Goal: Find specific page/section: Find specific page/section

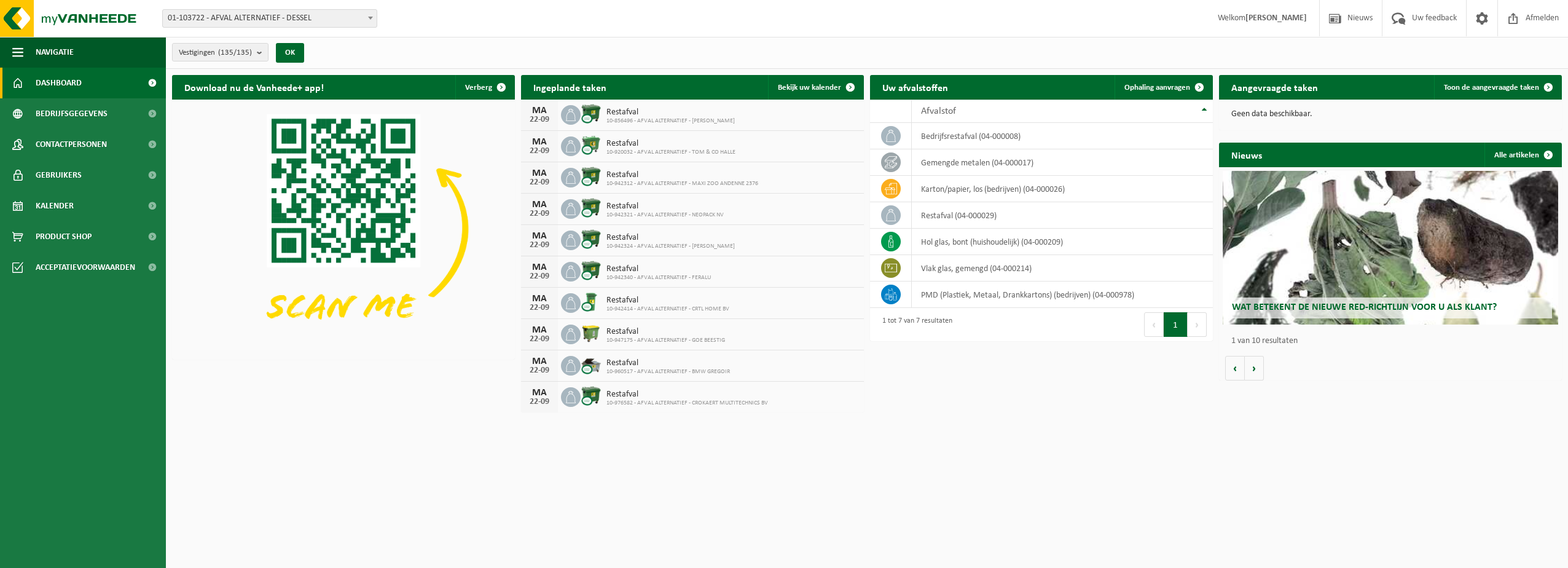
click at [248, 19] on span "01-103722 - AFVAL ALTERNATIEF - DESSEL" at bounding box center [269, 19] width 214 height 17
type input "Resi"
select select "171614"
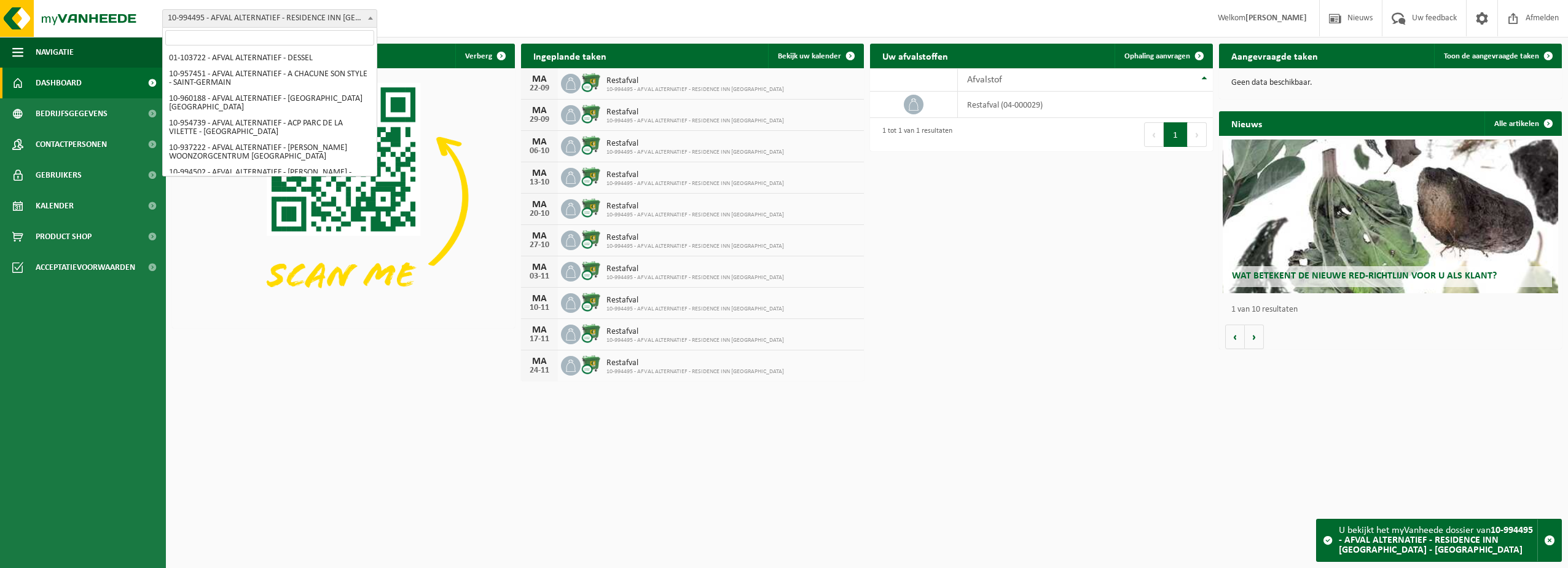
click at [309, 27] on span "10-994495 - AFVAL ALTERNATIEF - RESIDENCE INN [GEOGRAPHIC_DATA] - [GEOGRAPHIC_D…" at bounding box center [269, 19] width 215 height 19
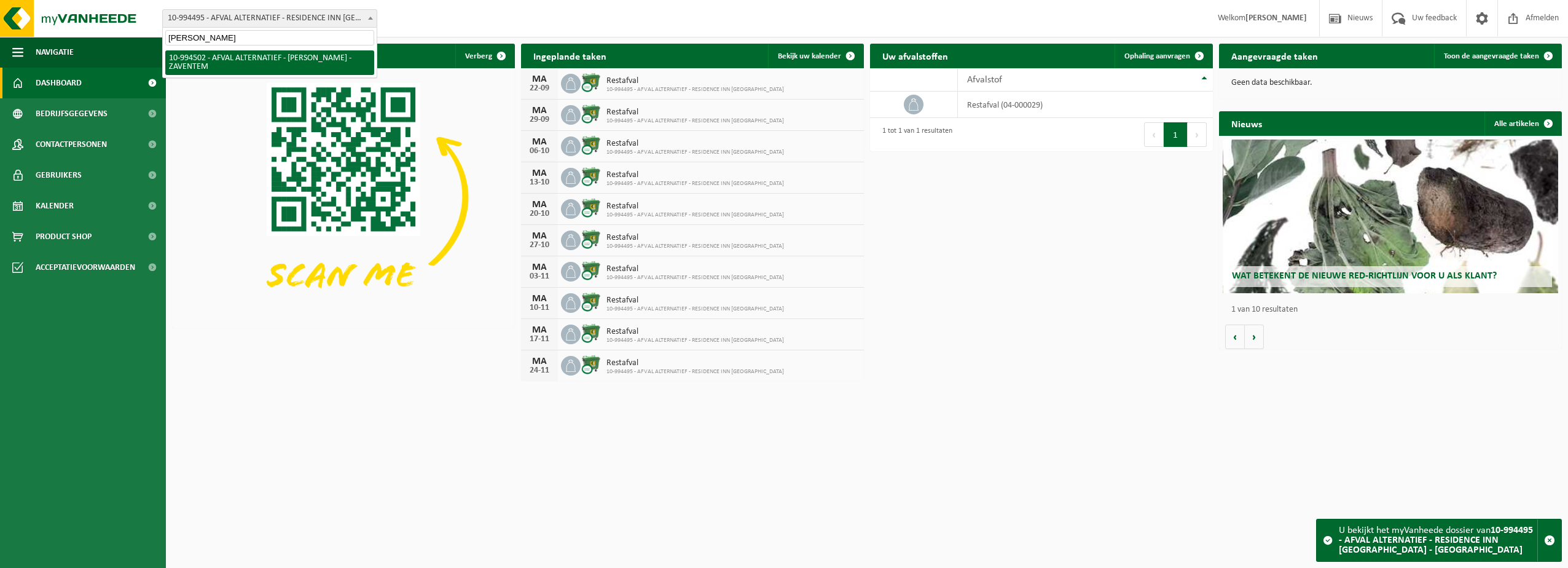
type input "Albert"
select select "171619"
